Goal: Information Seeking & Learning: Learn about a topic

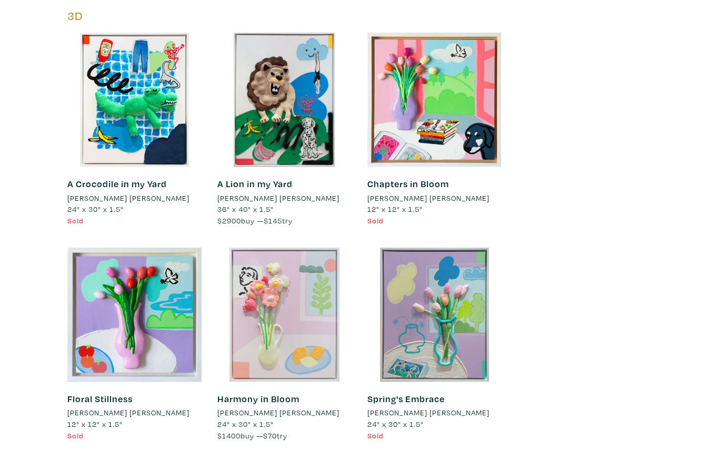
scroll to position [6166, 0]
click at [311, 257] on div at bounding box center [284, 315] width 134 height 134
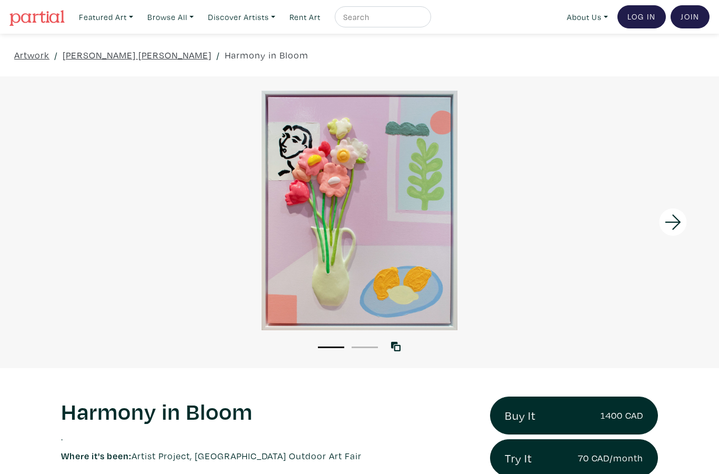
click at [678, 220] on icon at bounding box center [673, 221] width 16 height 15
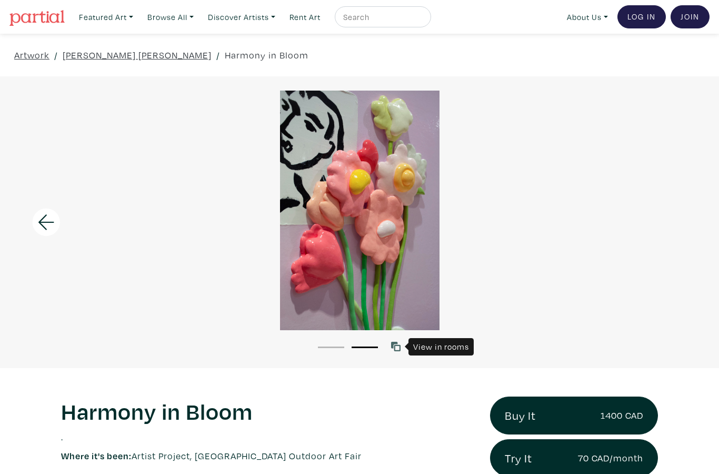
click at [403, 343] on link at bounding box center [398, 346] width 14 height 14
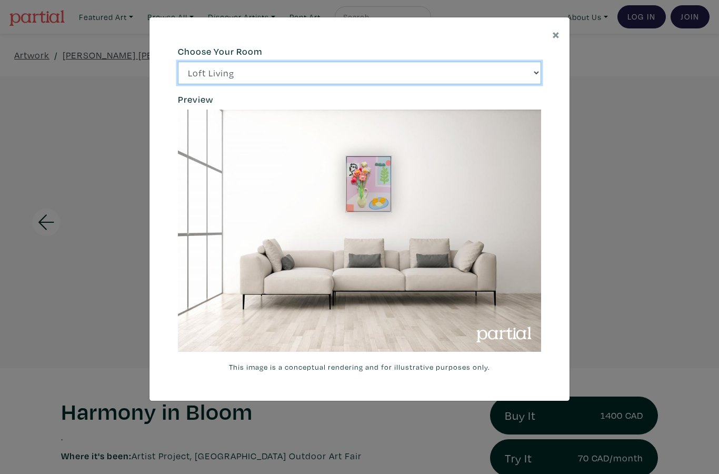
click at [530, 75] on select "Loft Living Bright Bedroom City Office Gallery Space Modern Lounge" at bounding box center [359, 73] width 363 height 23
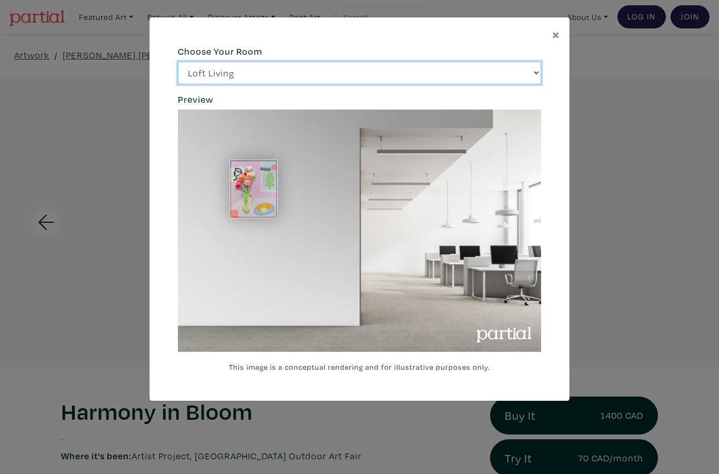
click at [530, 69] on select "Loft Living Bright Bedroom City Office Gallery Space Modern Lounge" at bounding box center [359, 73] width 363 height 23
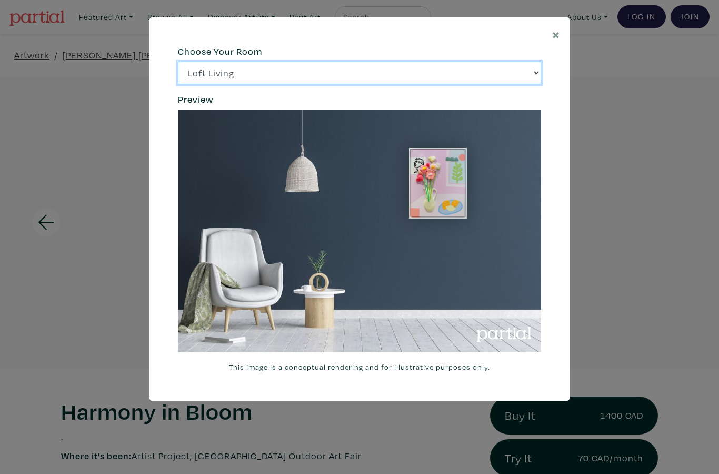
click at [537, 74] on select "Loft Living Bright Bedroom City Office Gallery Space Modern Lounge" at bounding box center [359, 73] width 363 height 23
select select "/thumb/phpThumb.php?src=https%3A%2F%2Flabs.partial.gallery%2Fprojects%2Frenderi…"
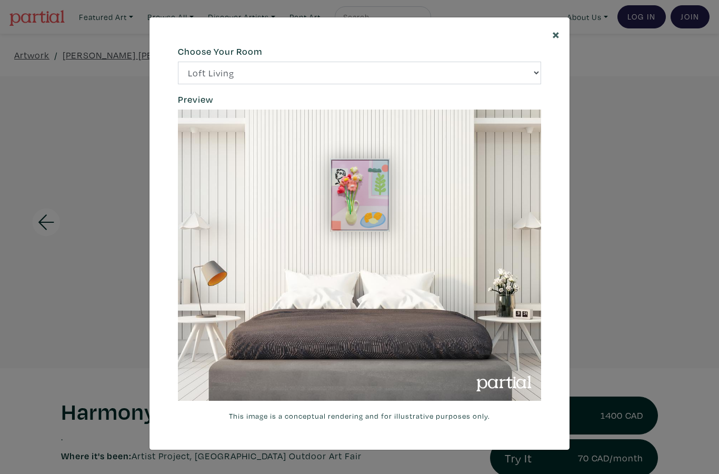
click at [552, 38] on span "×" at bounding box center [556, 34] width 8 height 18
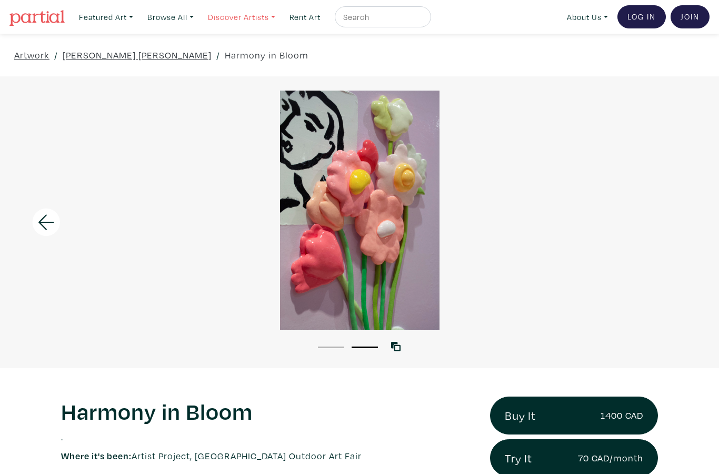
click at [274, 9] on link "Discover Artists" at bounding box center [241, 17] width 77 height 22
click at [109, 53] on link "[PERSON_NAME] [PERSON_NAME]" at bounding box center [137, 55] width 149 height 14
click at [97, 55] on link "[PERSON_NAME] [PERSON_NAME]" at bounding box center [137, 55] width 149 height 14
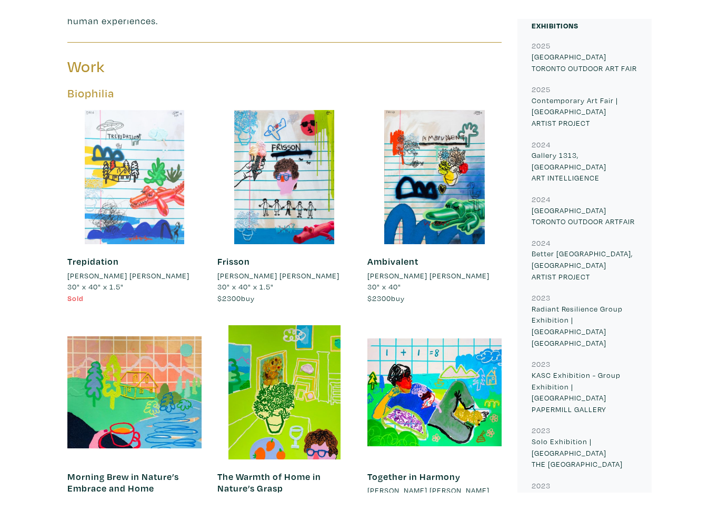
scroll to position [470, 0]
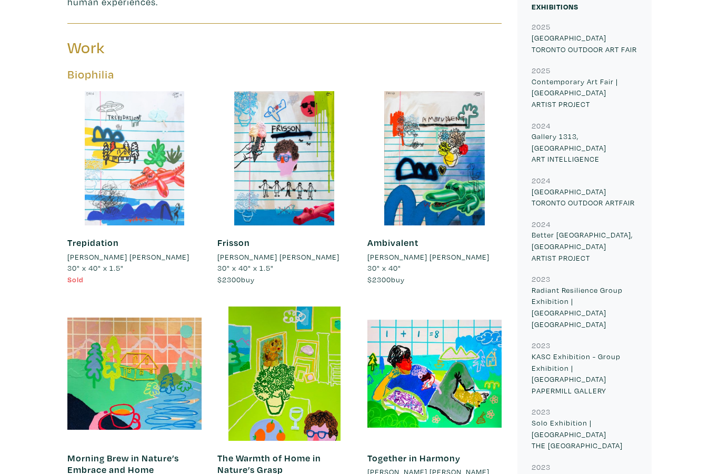
click at [147, 167] on div at bounding box center [134, 158] width 134 height 134
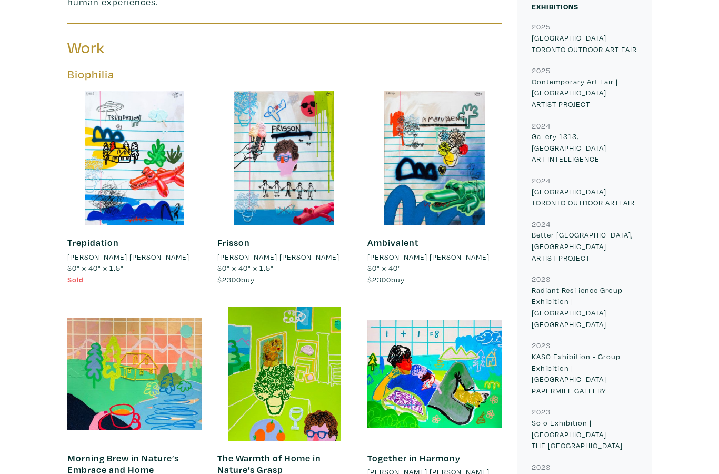
click at [570, 188] on p "TORONTO TORONTO OUTDOOR ARTFAIR" at bounding box center [585, 197] width 106 height 23
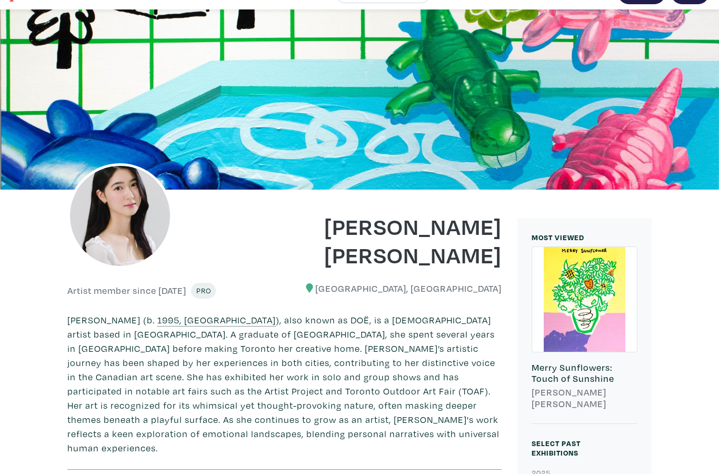
scroll to position [0, 0]
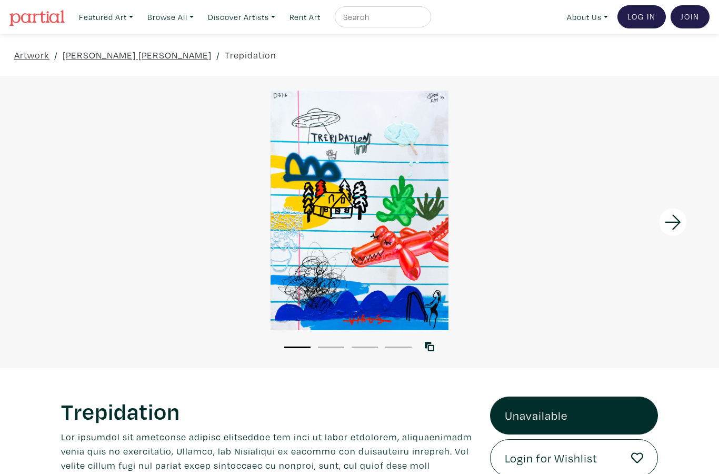
click at [680, 225] on icon at bounding box center [673, 222] width 36 height 28
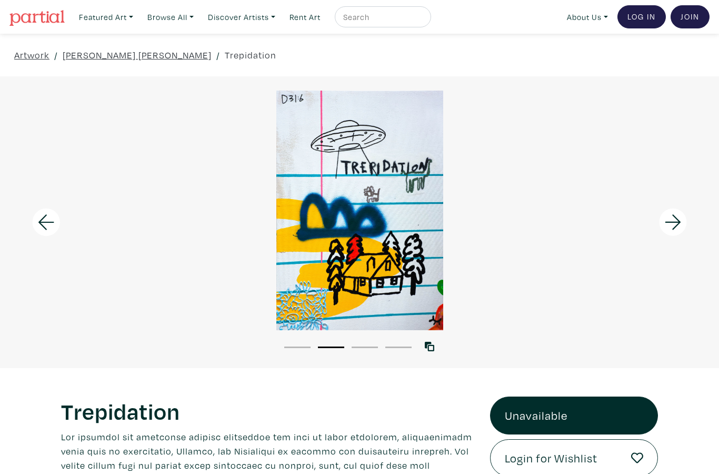
click at [676, 228] on icon at bounding box center [673, 222] width 36 height 28
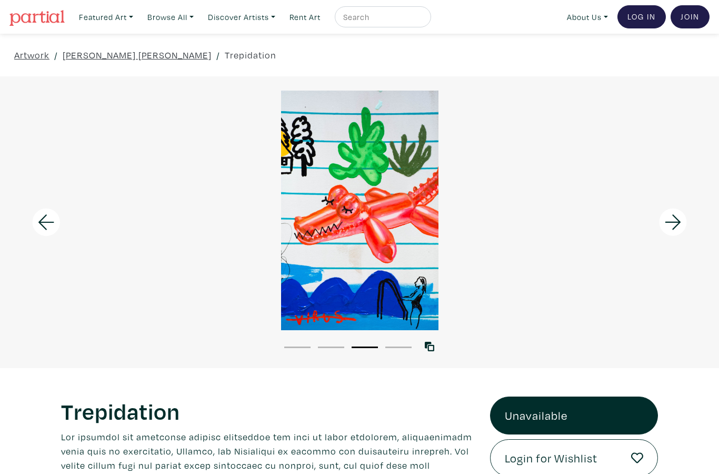
click at [673, 230] on icon at bounding box center [673, 222] width 36 height 28
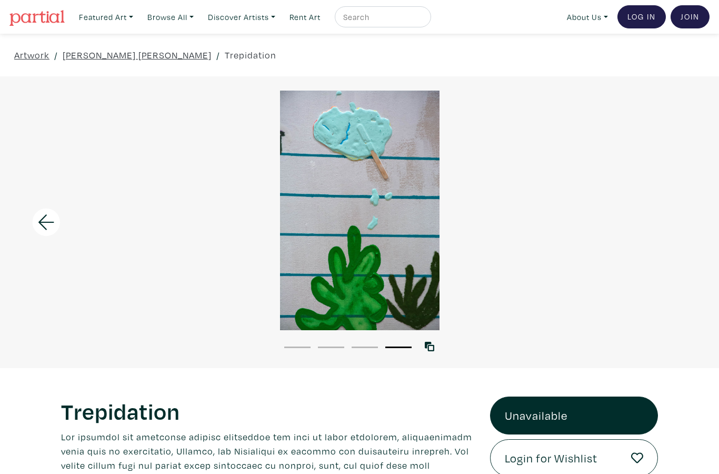
click at [669, 232] on div at bounding box center [359, 210] width 719 height 239
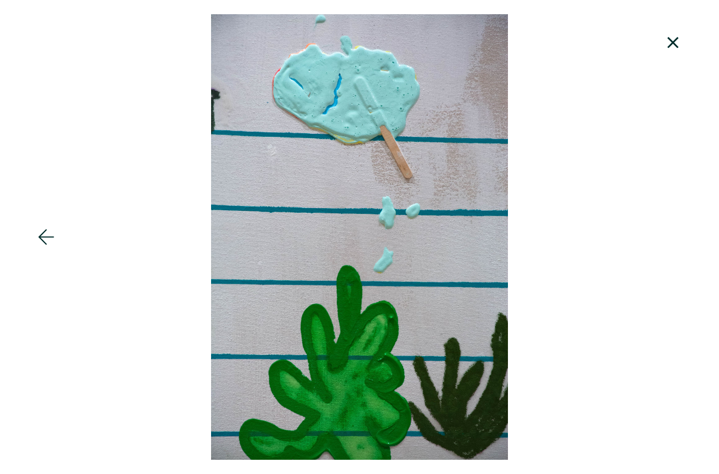
click at [699, 283] on div at bounding box center [359, 236] width 719 height 445
